Goal: Task Accomplishment & Management: Complete application form

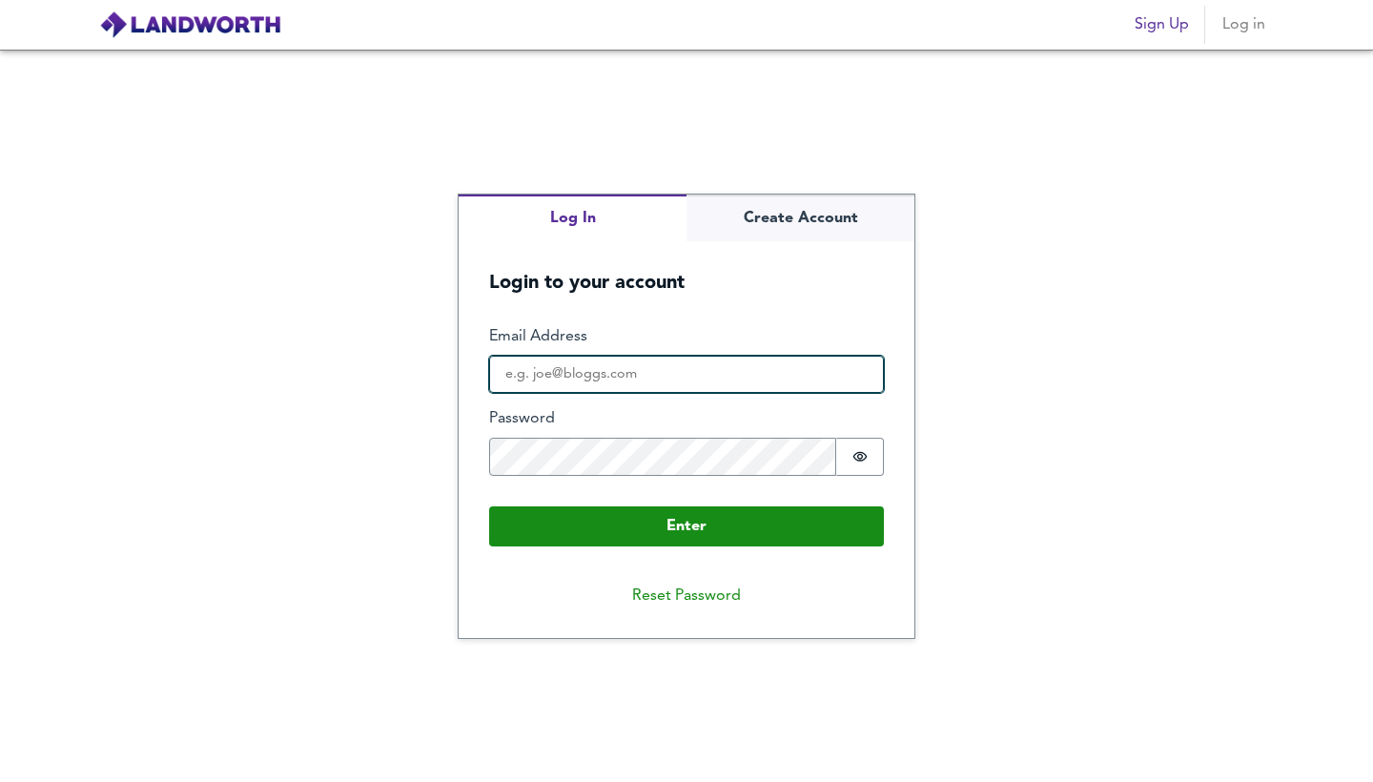
type input "[EMAIL_ADDRESS][DOMAIN_NAME]"
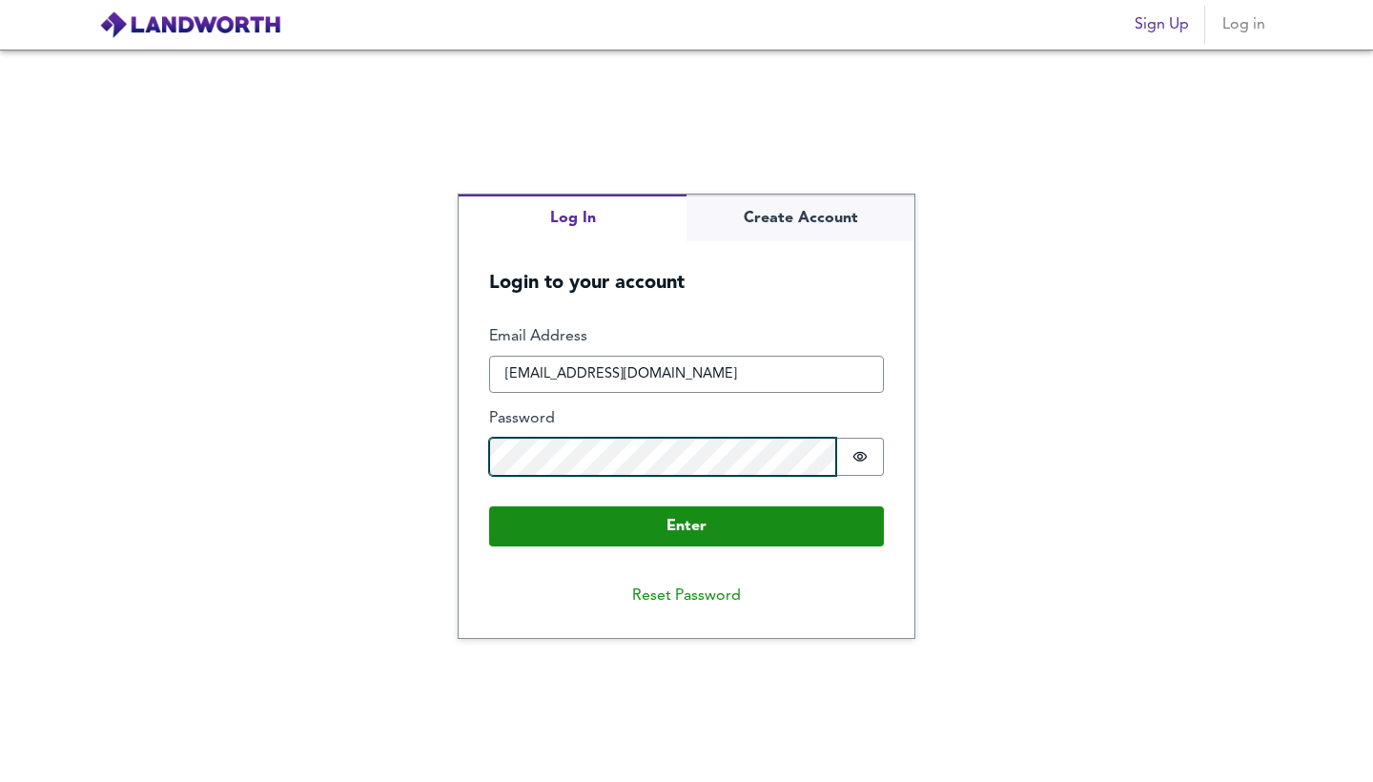
click at [686, 524] on button "Enter" at bounding box center [686, 526] width 395 height 40
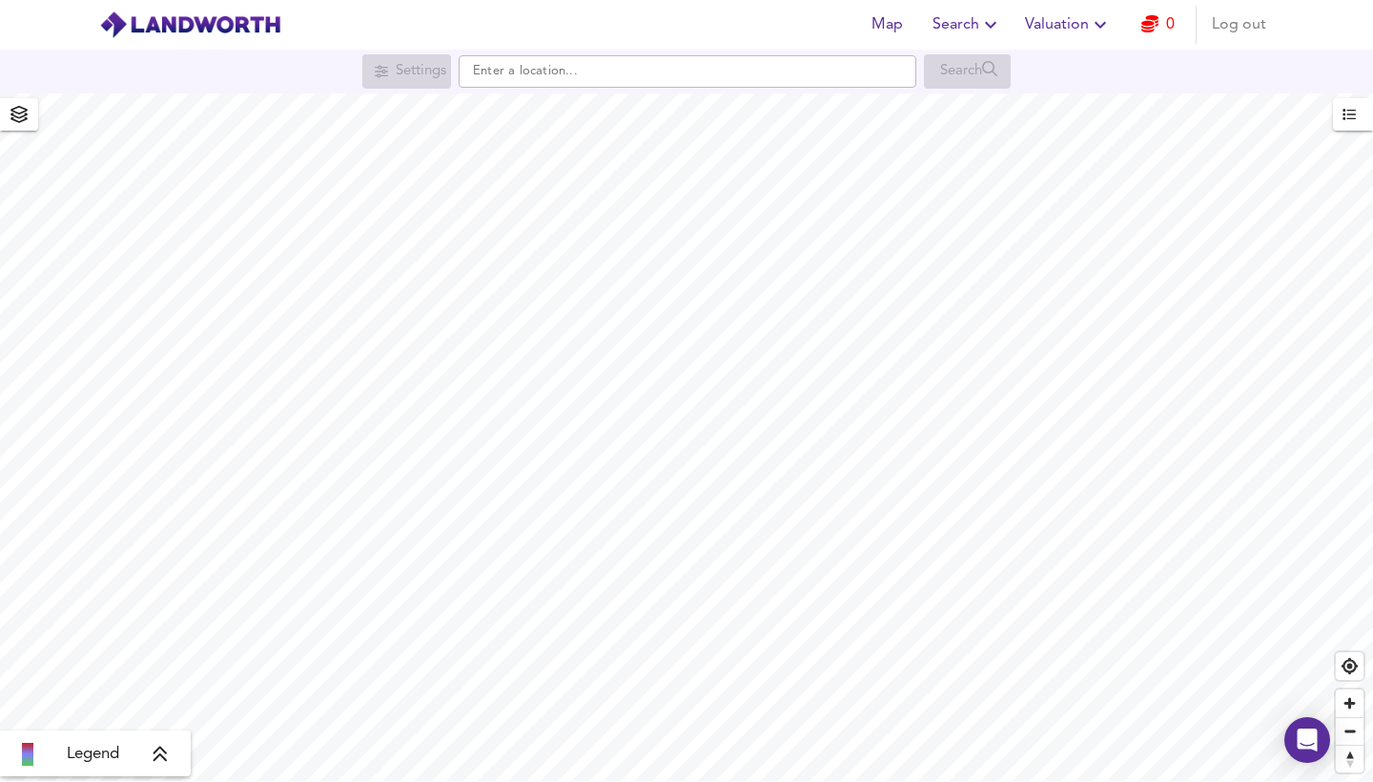
click at [1147, 30] on icon "button" at bounding box center [1149, 23] width 17 height 17
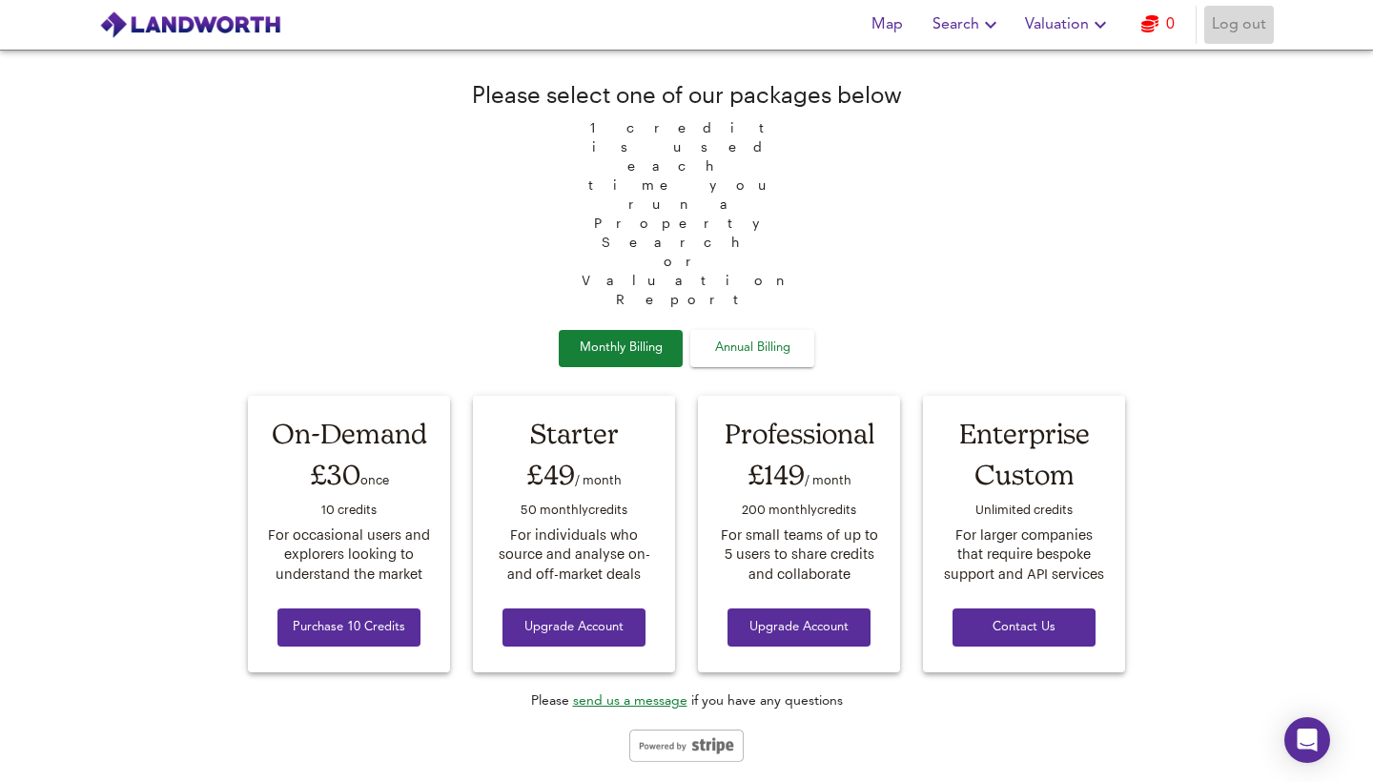
click at [1244, 35] on span "Log out" at bounding box center [1238, 24] width 54 height 27
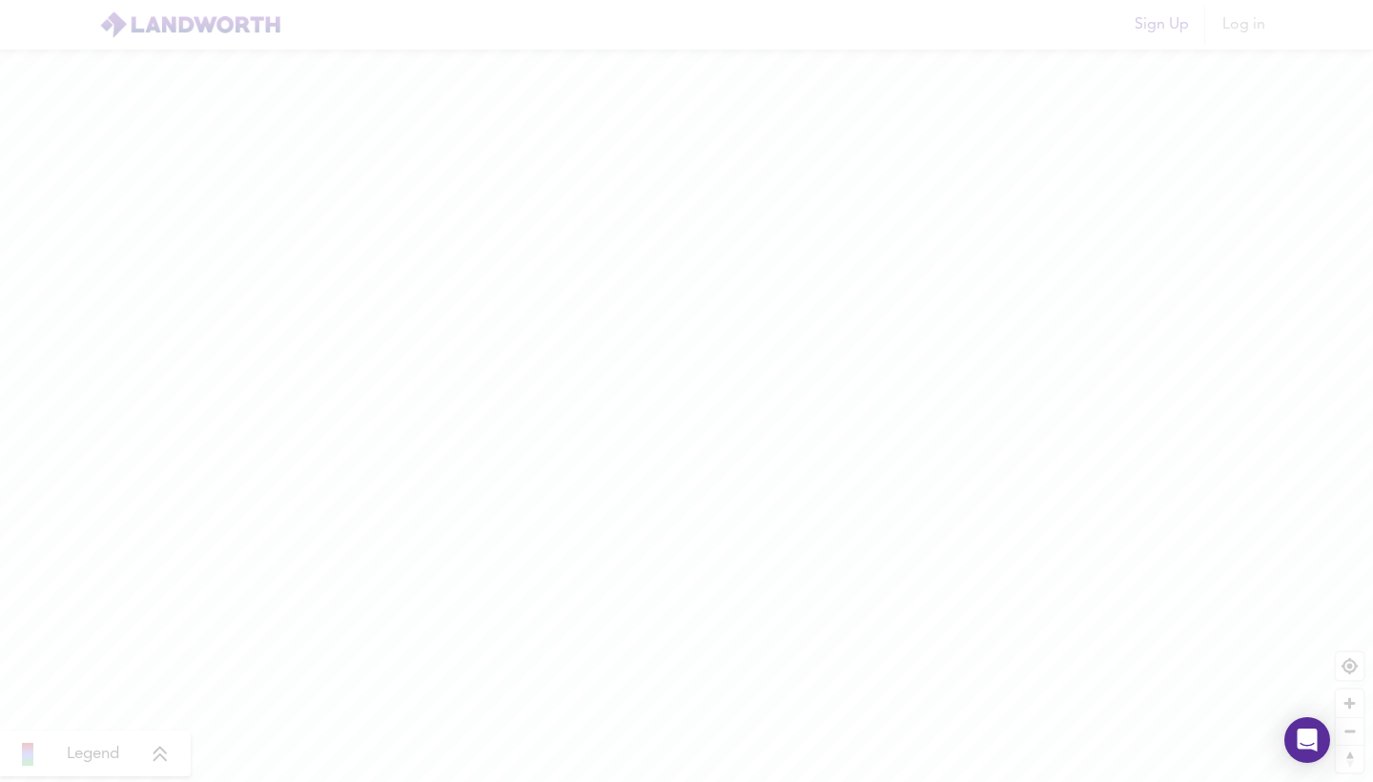
click at [1175, 16] on div at bounding box center [686, 391] width 1373 height 782
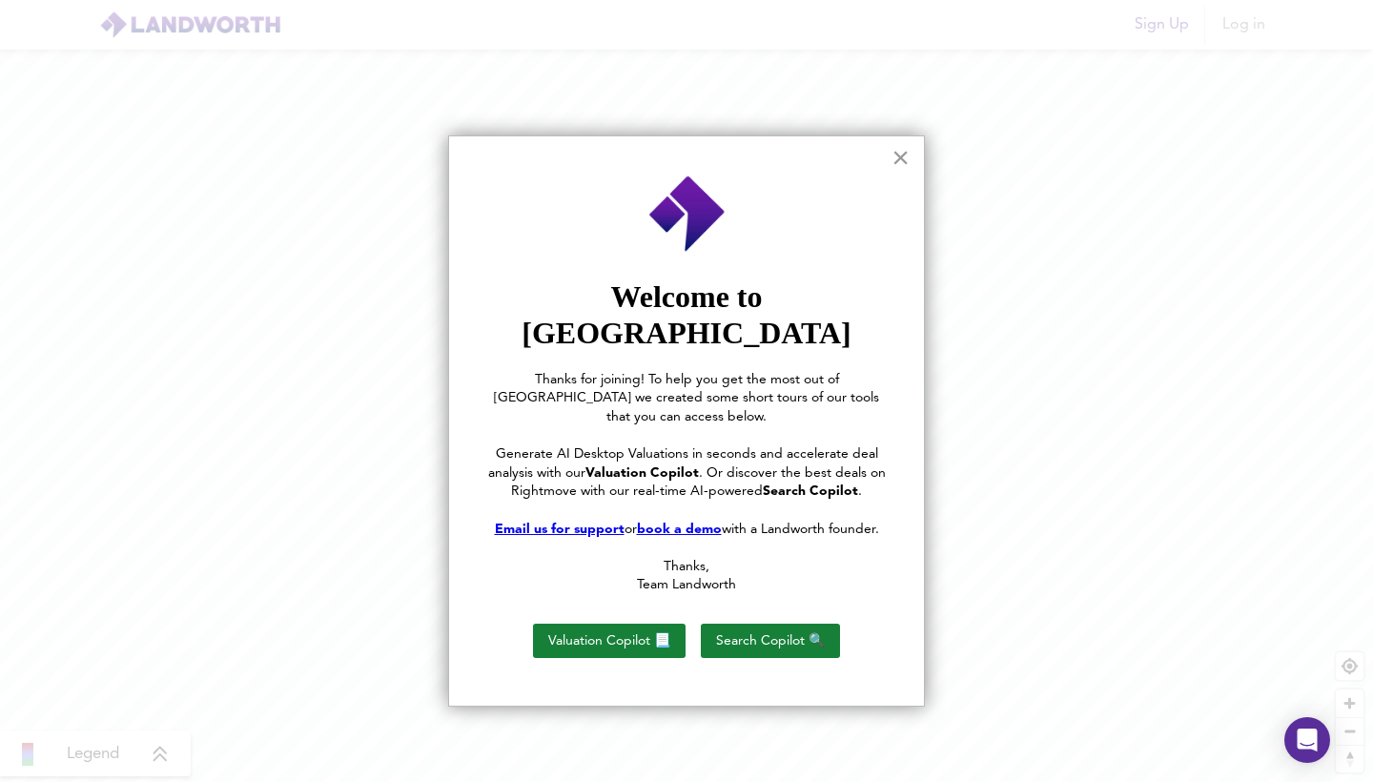
click at [891, 159] on button "×" at bounding box center [900, 157] width 18 height 31
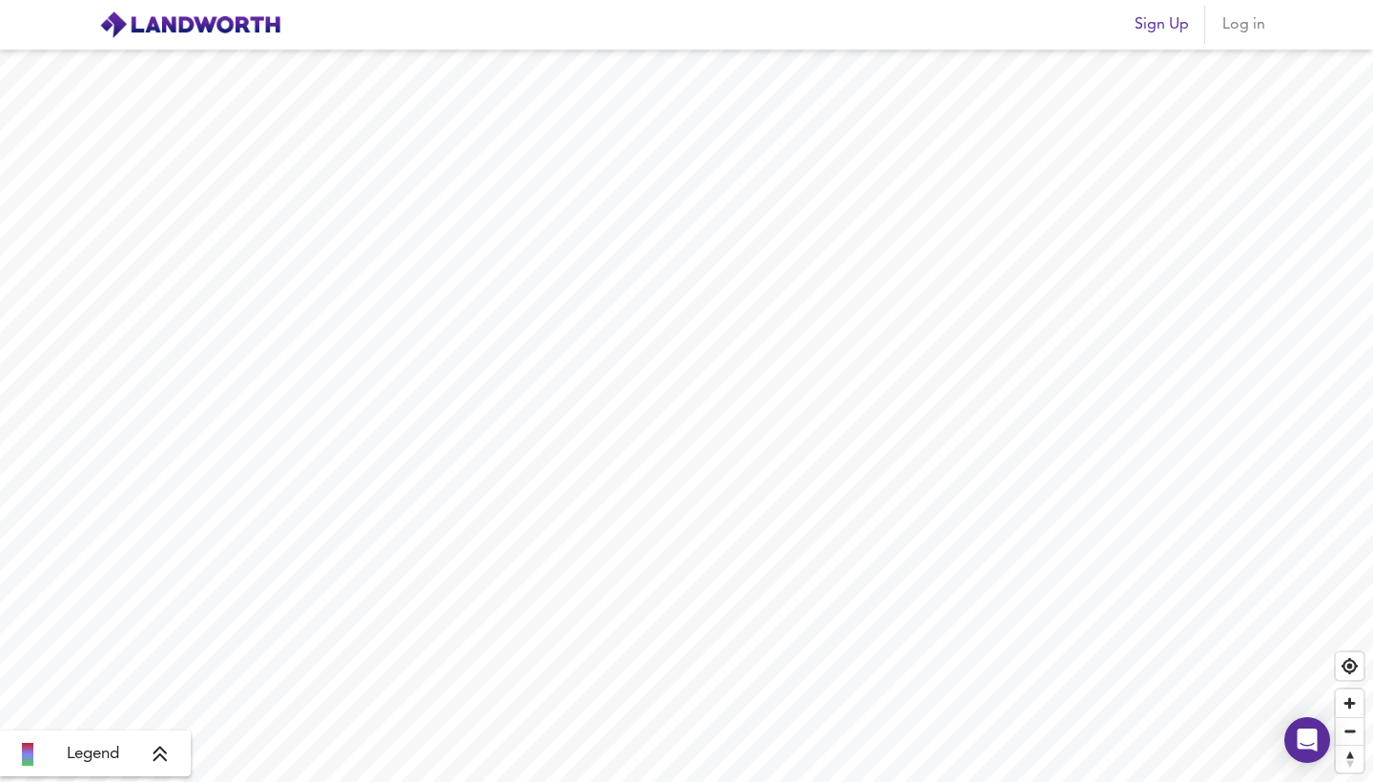
click at [1158, 34] on span "Sign Up" at bounding box center [1161, 24] width 54 height 27
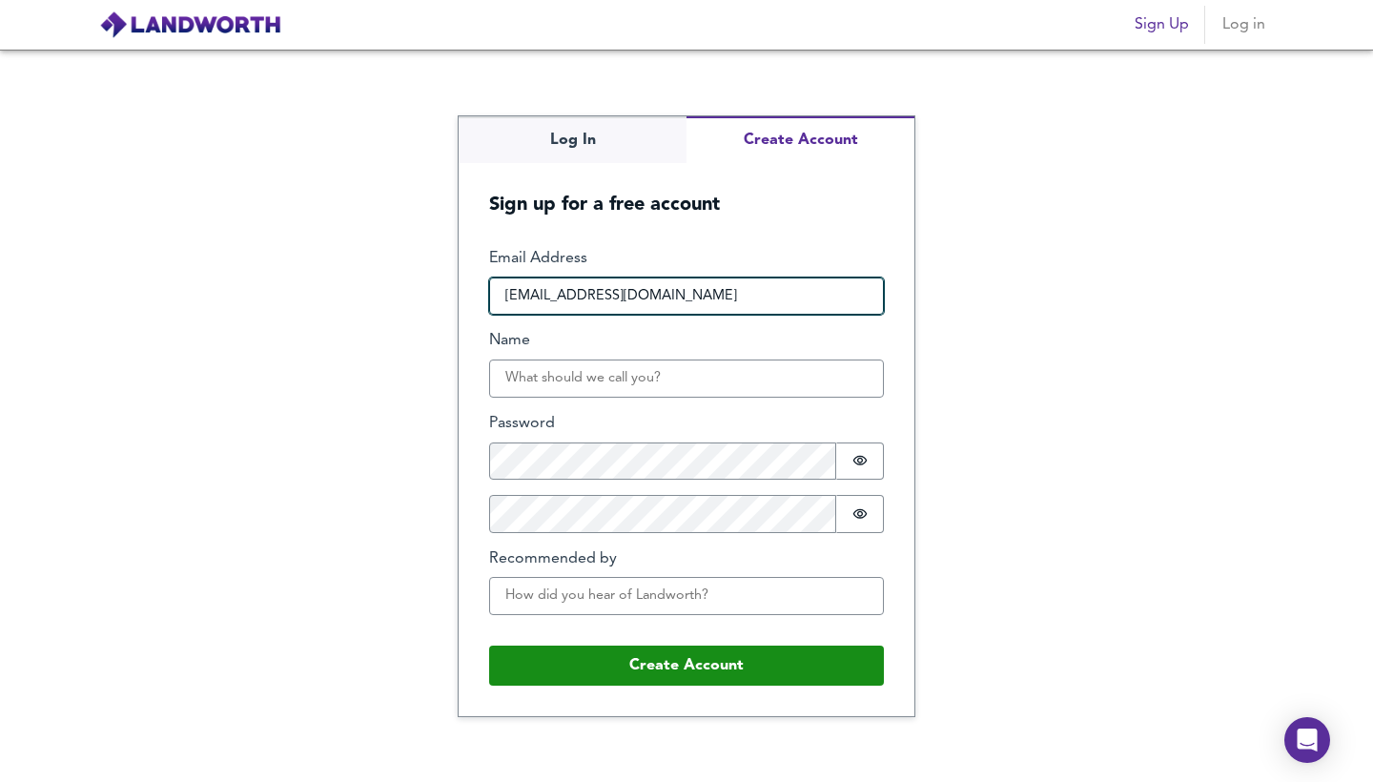
type input "[EMAIL_ADDRESS][DOMAIN_NAME]"
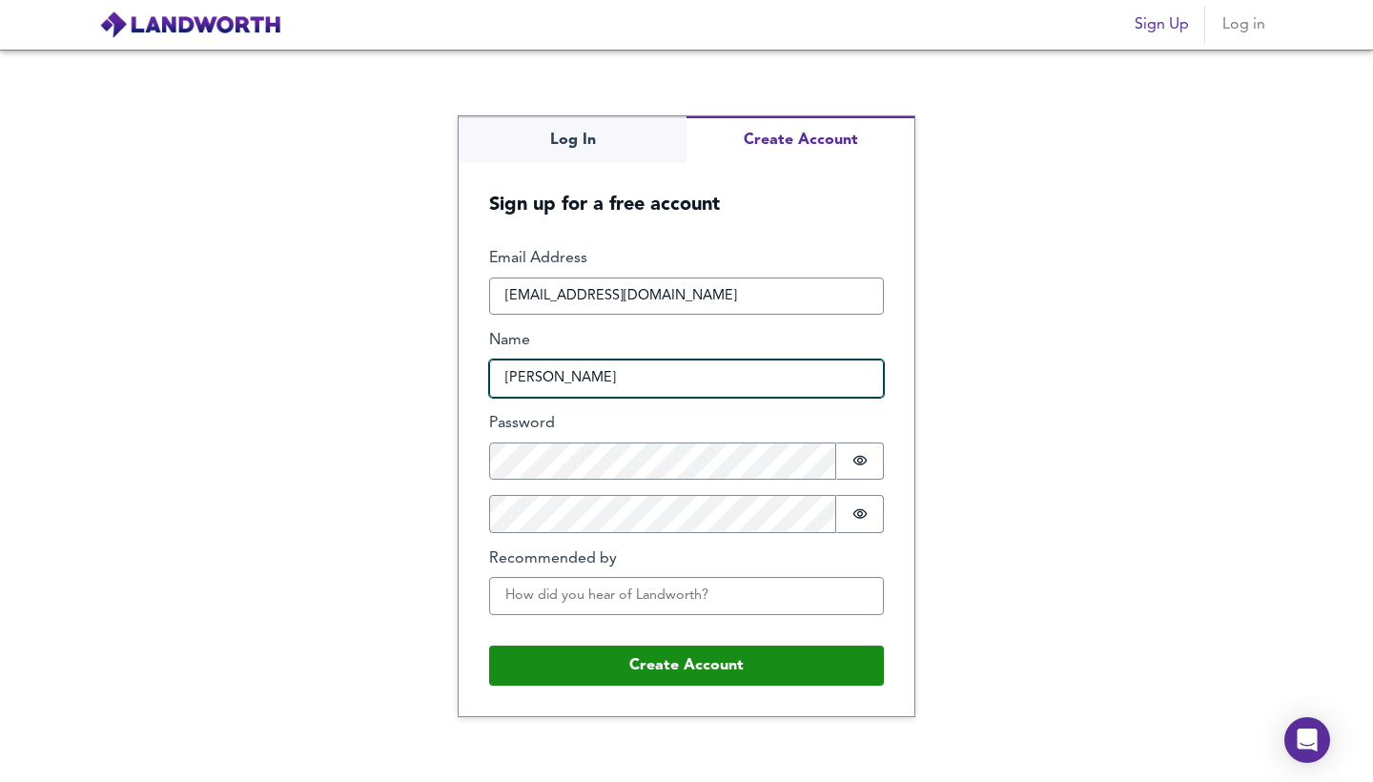
type input "[PERSON_NAME]"
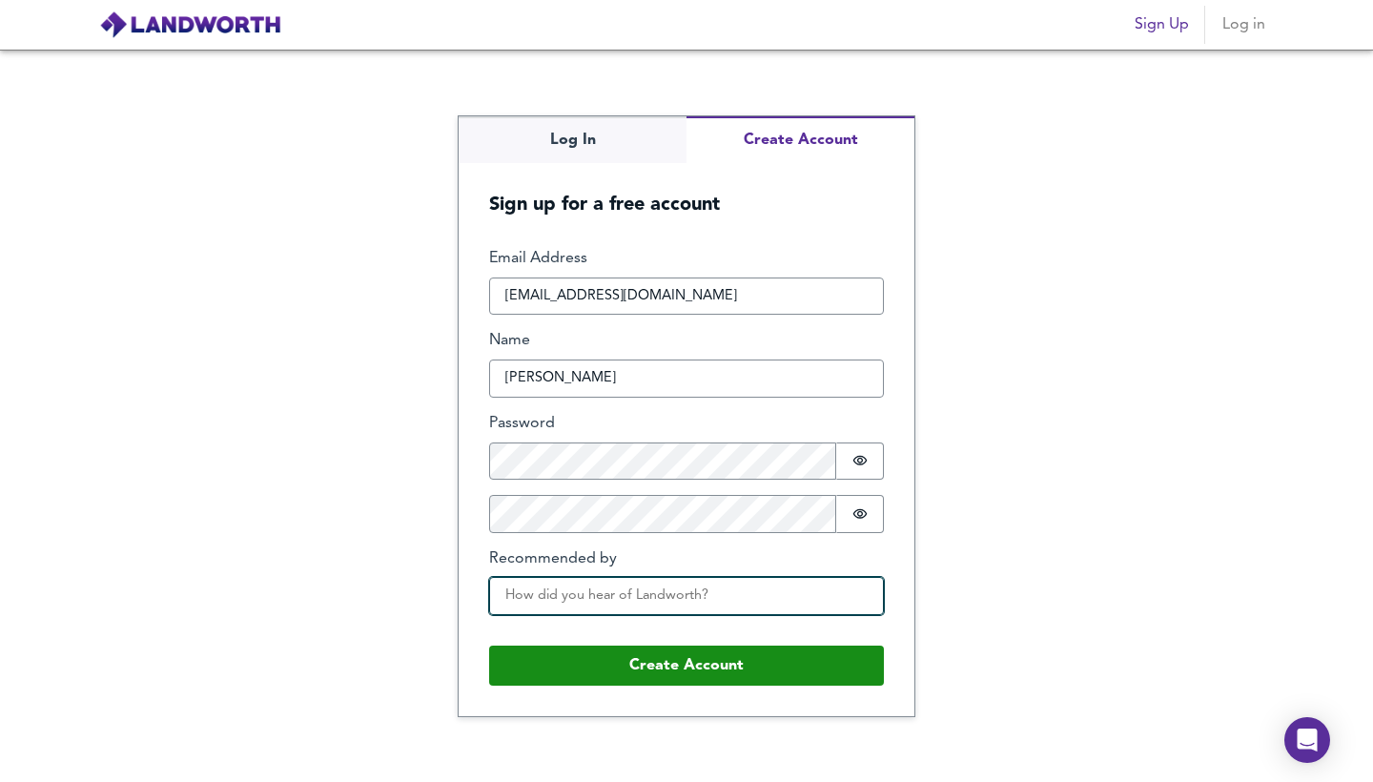
click at [649, 595] on input "Recommended by" at bounding box center [686, 596] width 395 height 38
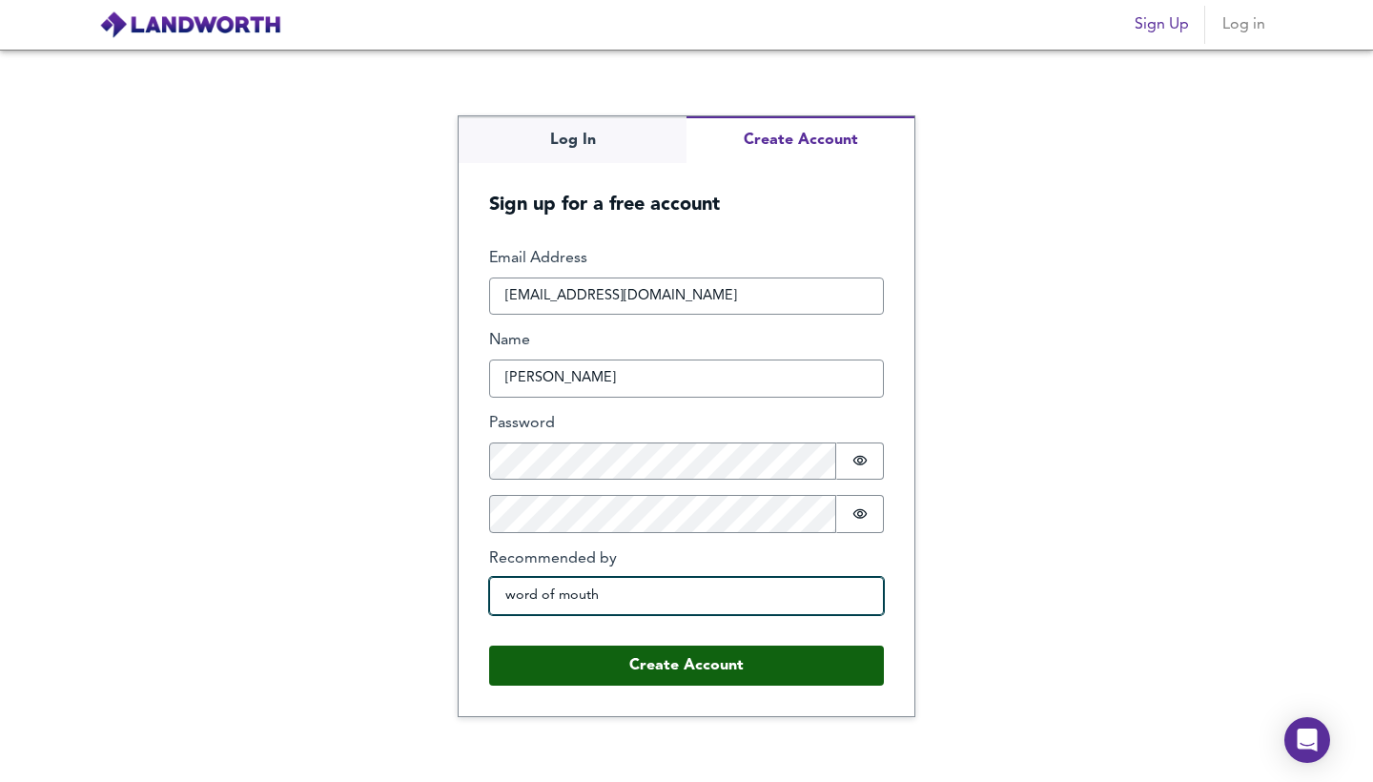
type input "word of mouth"
click at [714, 662] on button "Create Account" at bounding box center [686, 665] width 395 height 40
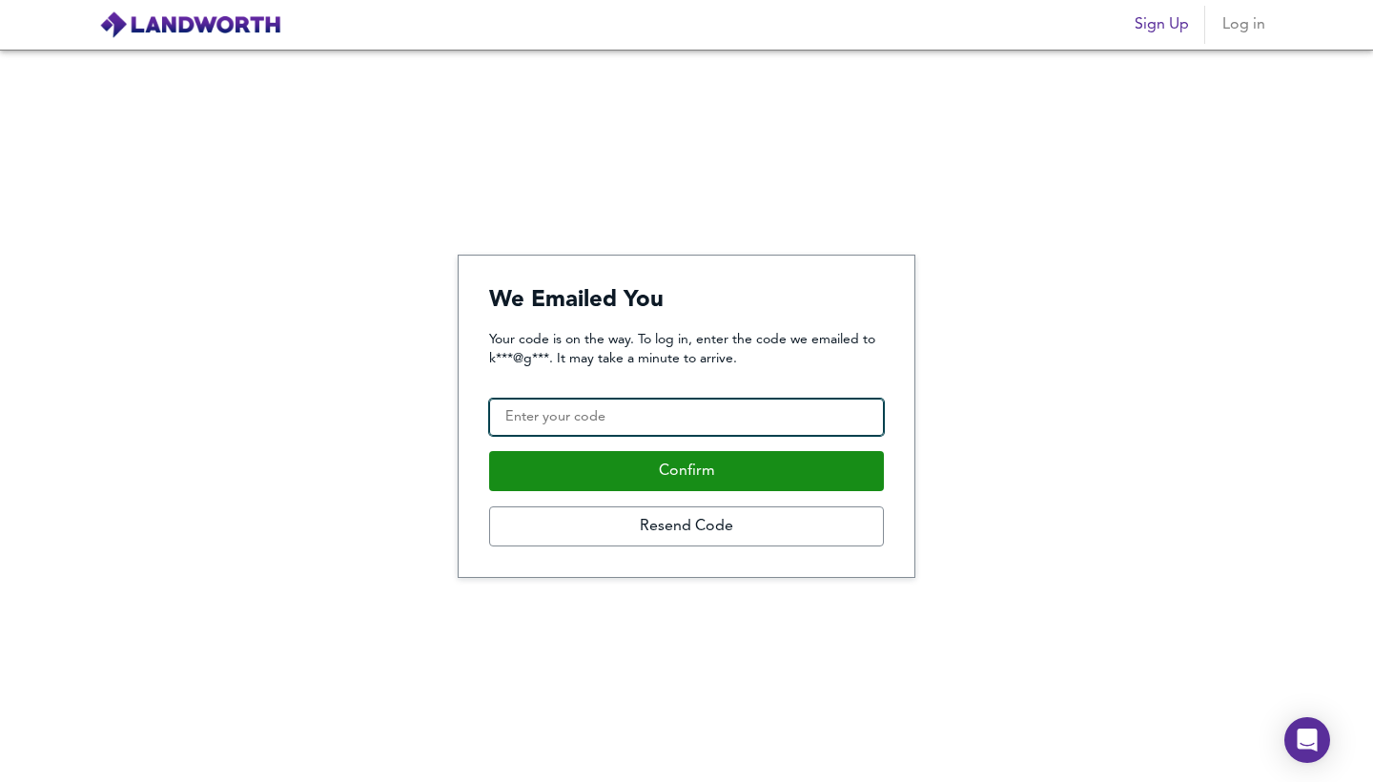
click at [694, 428] on input "Confirmation Code" at bounding box center [686, 417] width 395 height 38
paste input "762837"
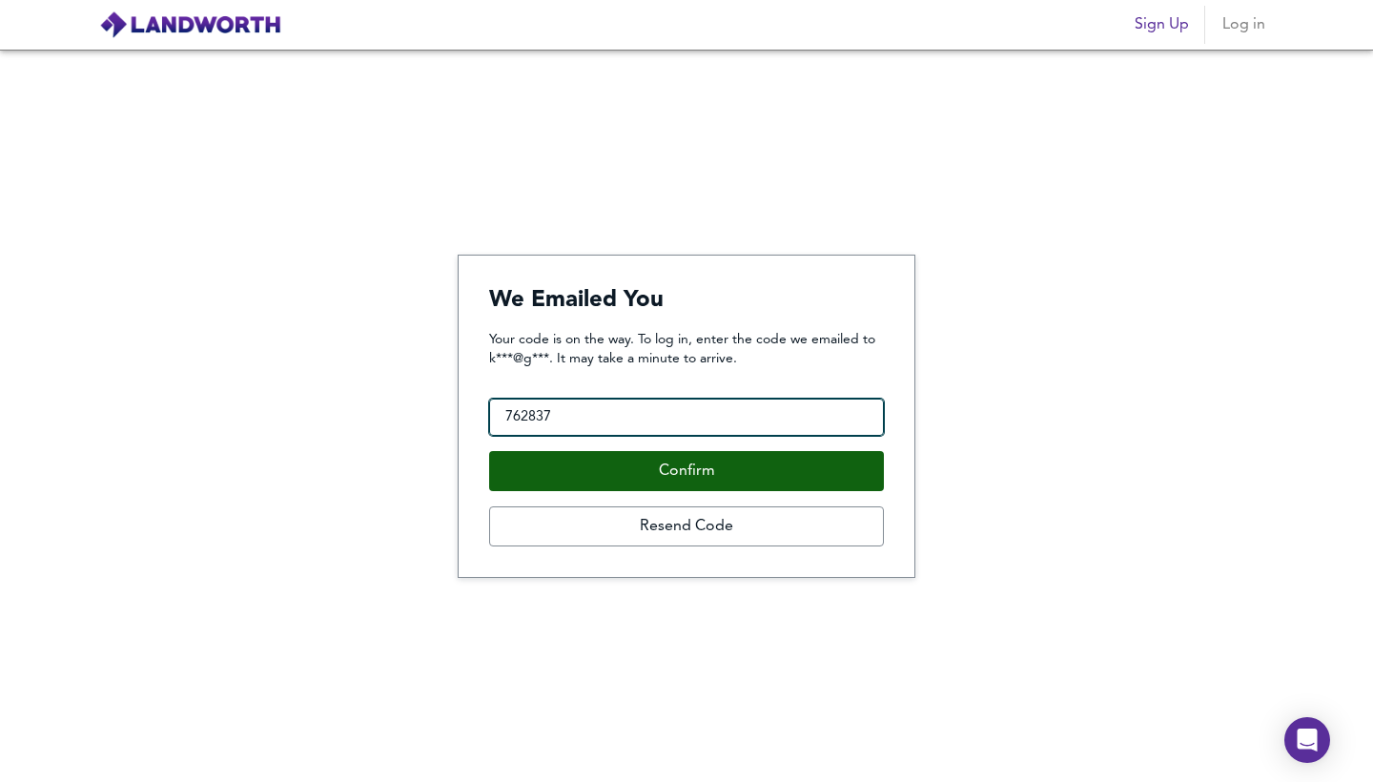
type input "762837"
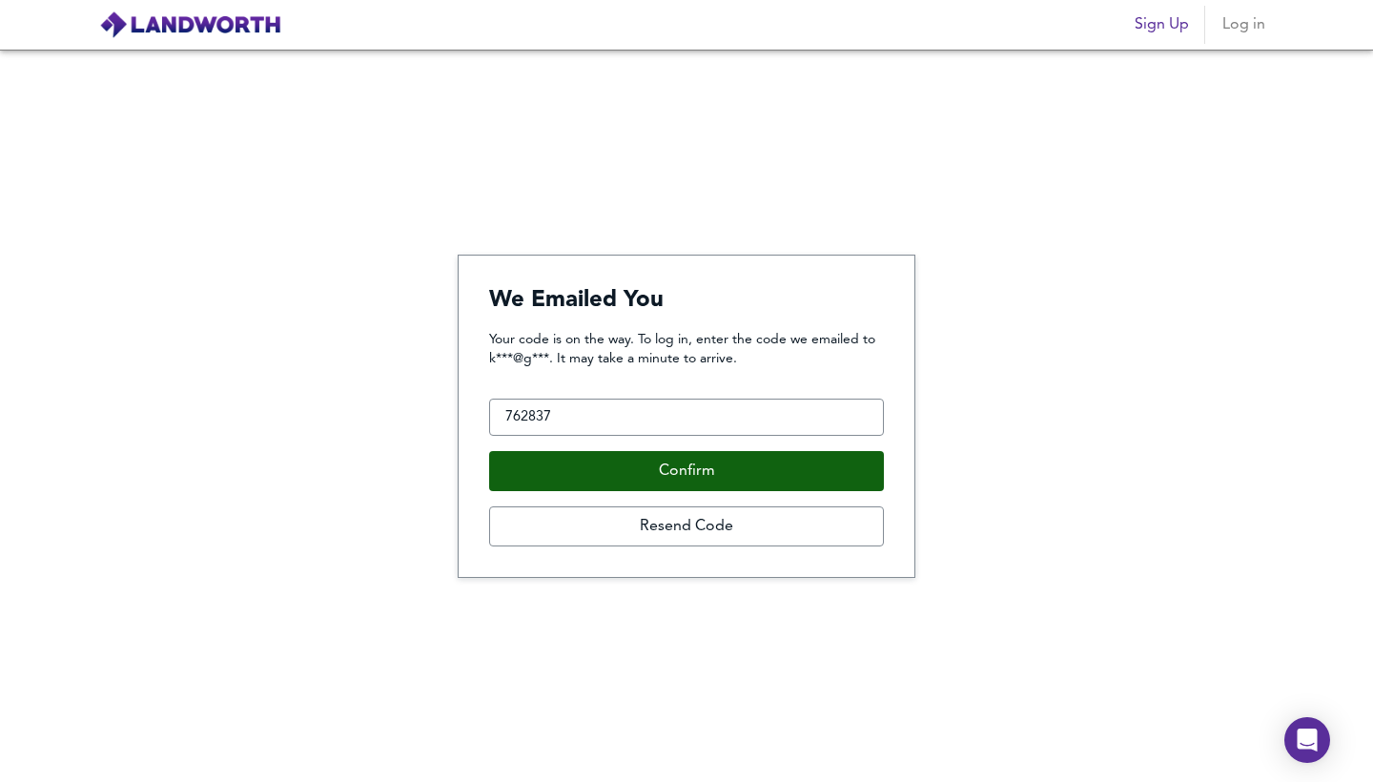
click at [696, 478] on button "Confirm" at bounding box center [686, 471] width 395 height 40
